Goal: Information Seeking & Learning: Learn about a topic

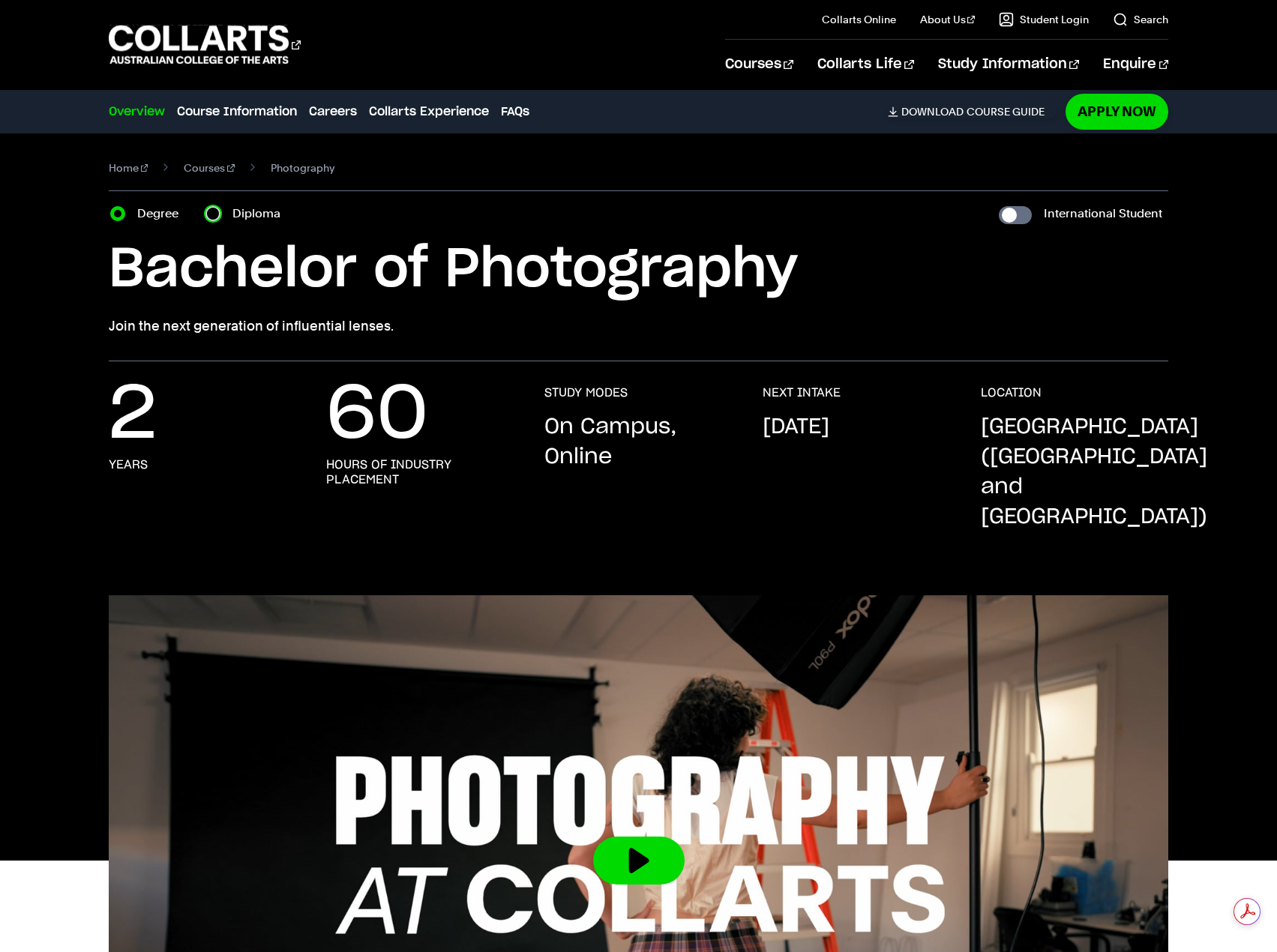
click at [219, 212] on input "Diploma" at bounding box center [213, 213] width 15 height 15
radio input "true"
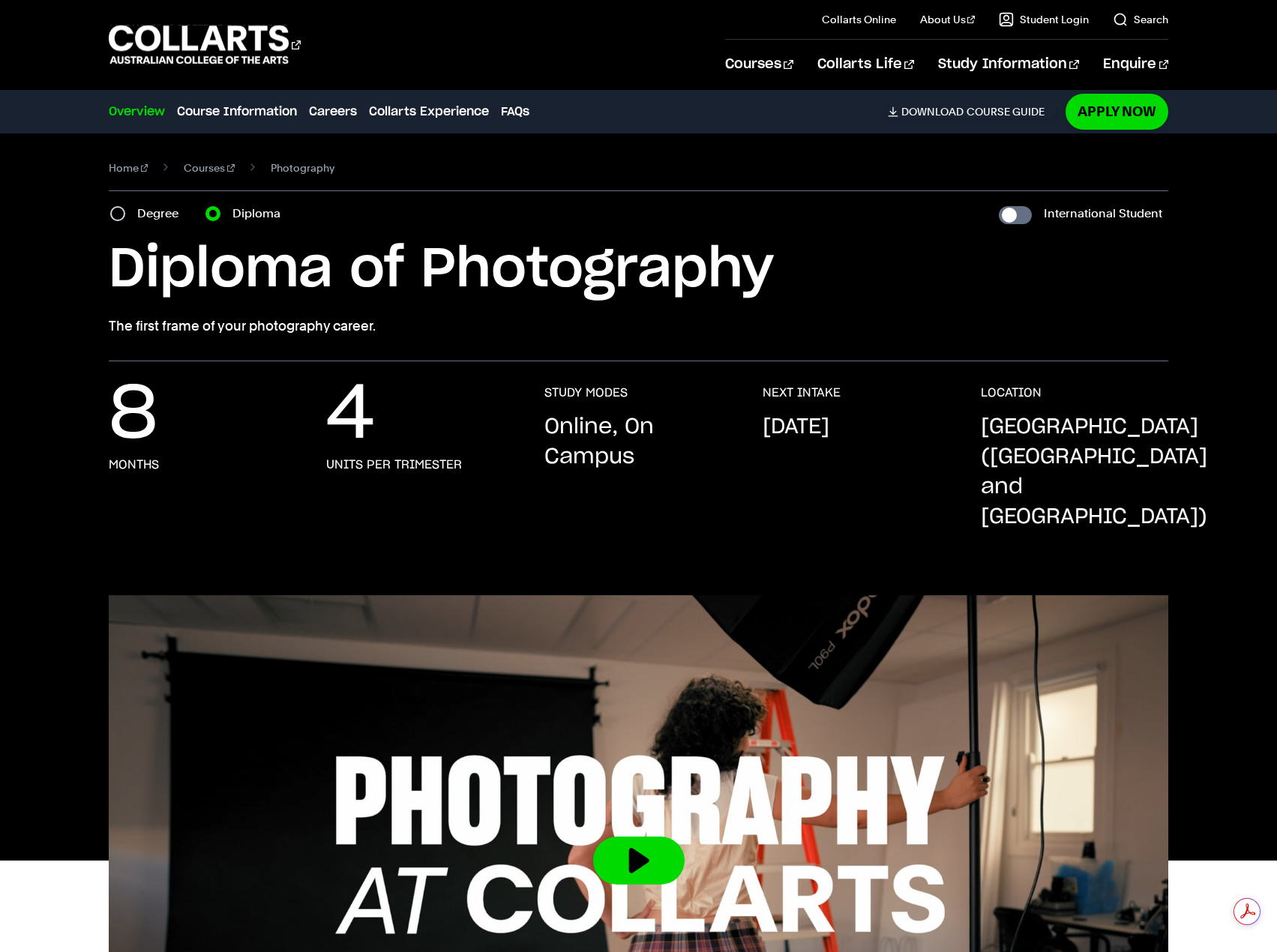
click at [132, 206] on div "Degree" at bounding box center [149, 214] width 77 height 21
click at [117, 214] on input "Degree" at bounding box center [117, 213] width 15 height 15
radio input "true"
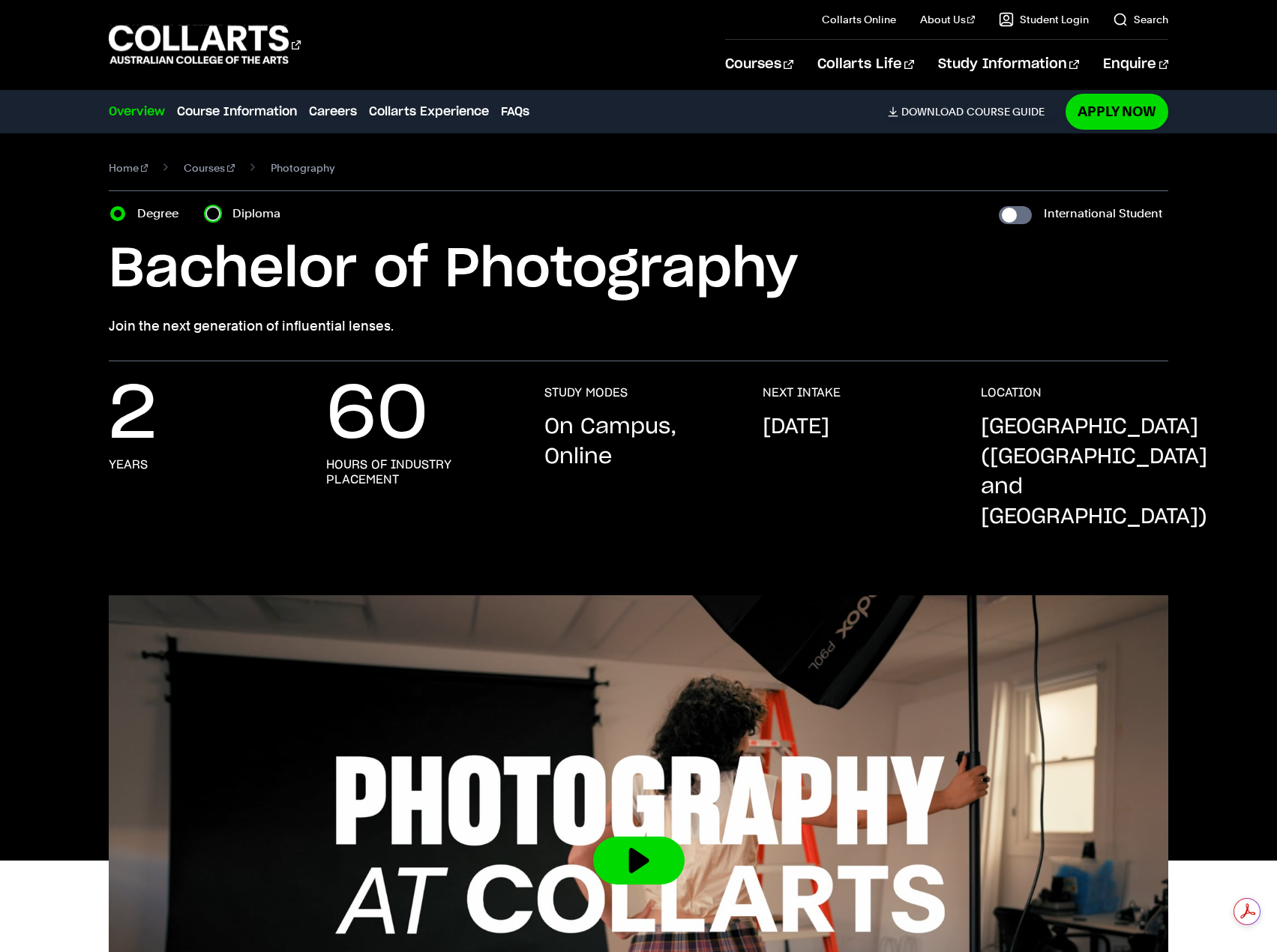
click at [217, 211] on input "Diploma" at bounding box center [213, 213] width 15 height 15
radio input "true"
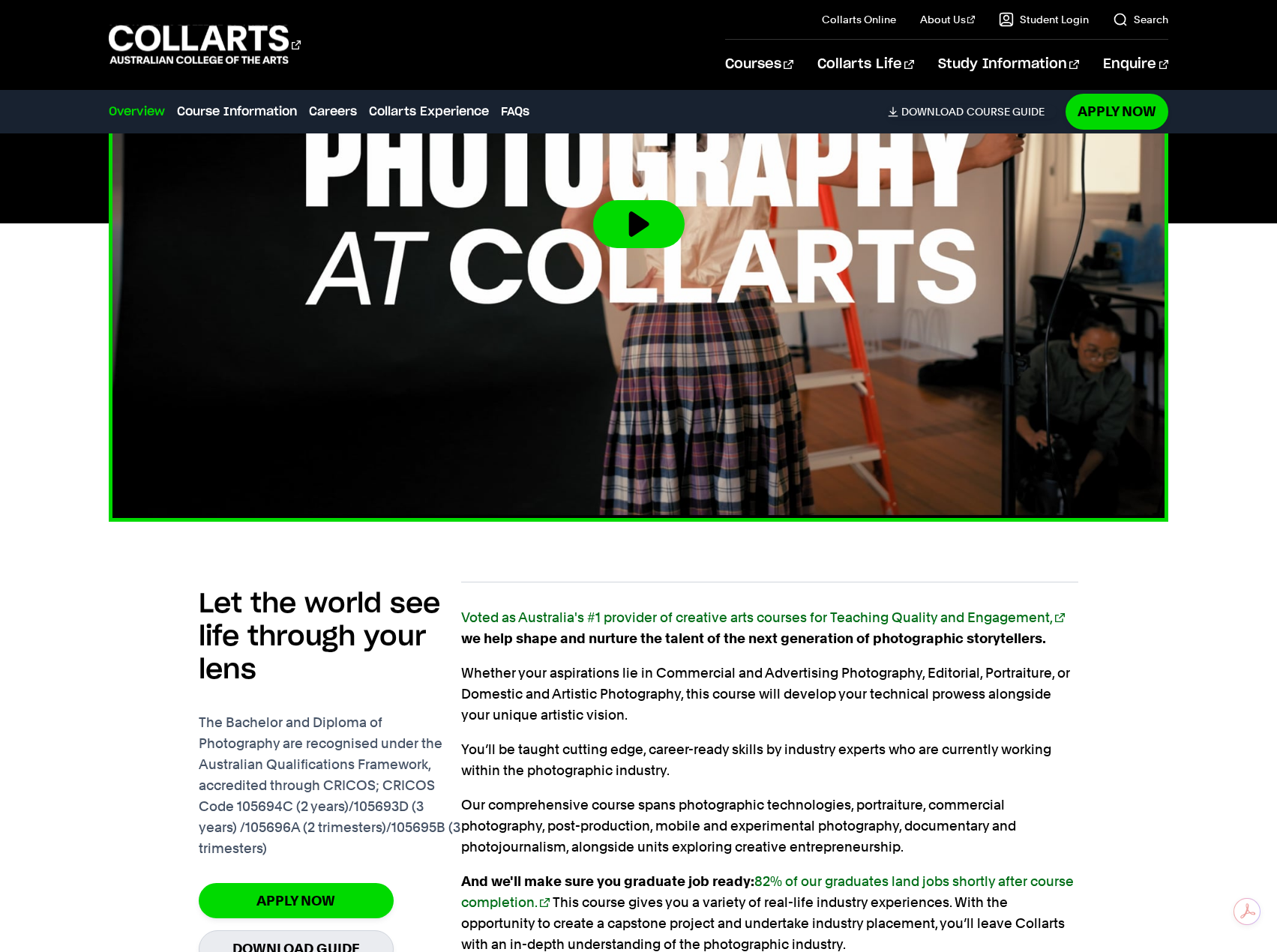
scroll to position [899, 0]
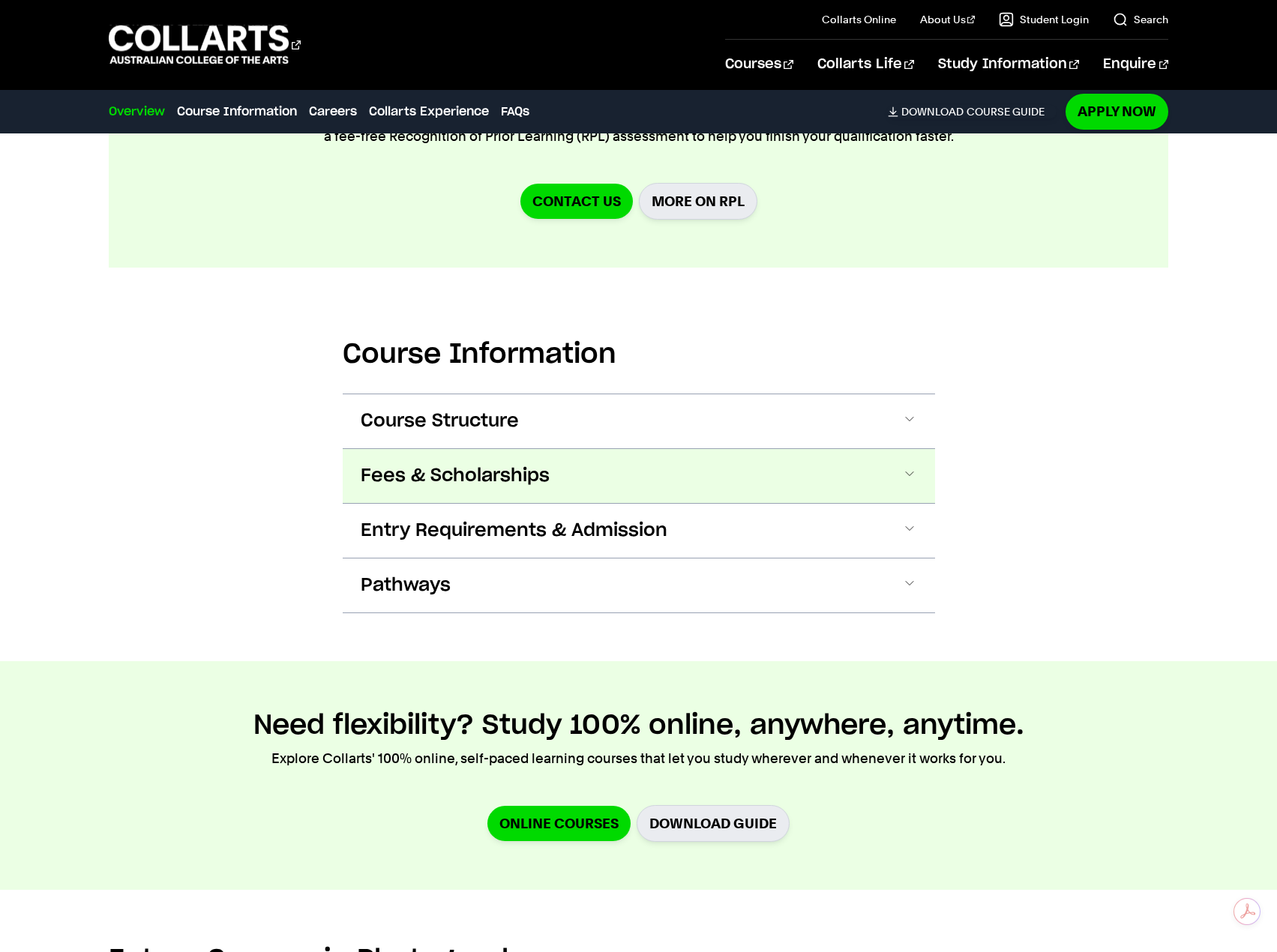
click at [518, 465] on span "Fees & Scholarships" at bounding box center [455, 476] width 189 height 24
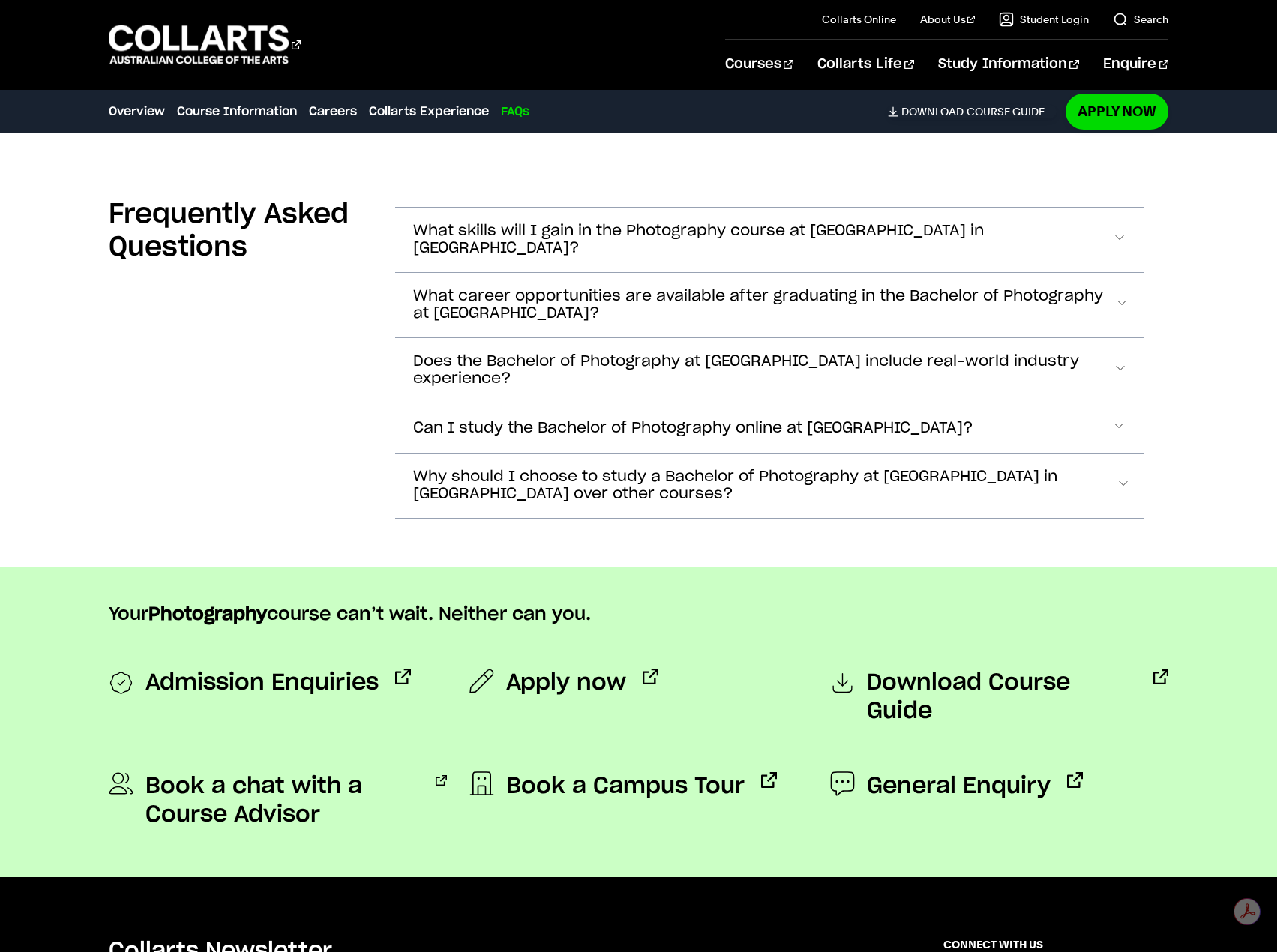
scroll to position [6051, 0]
